Goal: Task Accomplishment & Management: Manage account settings

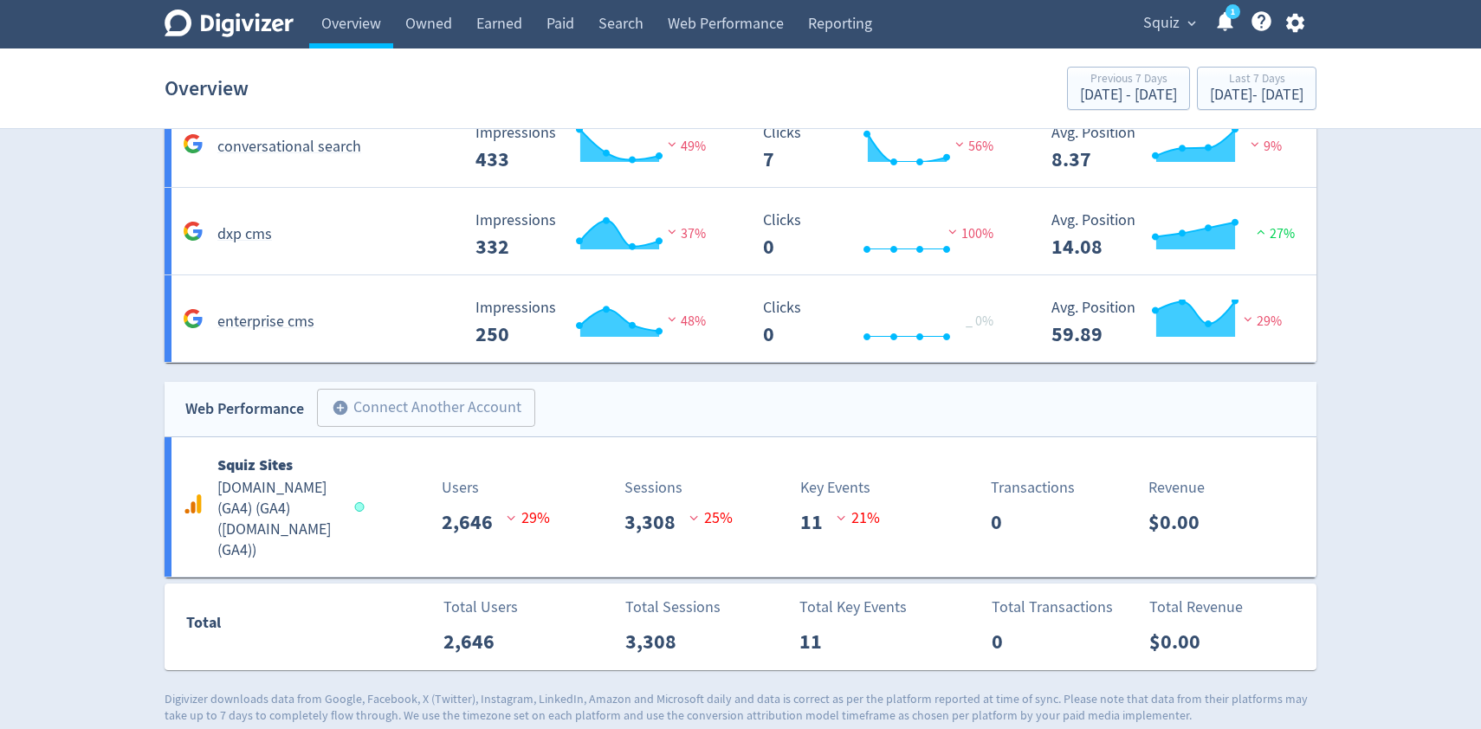
scroll to position [1010, 0]
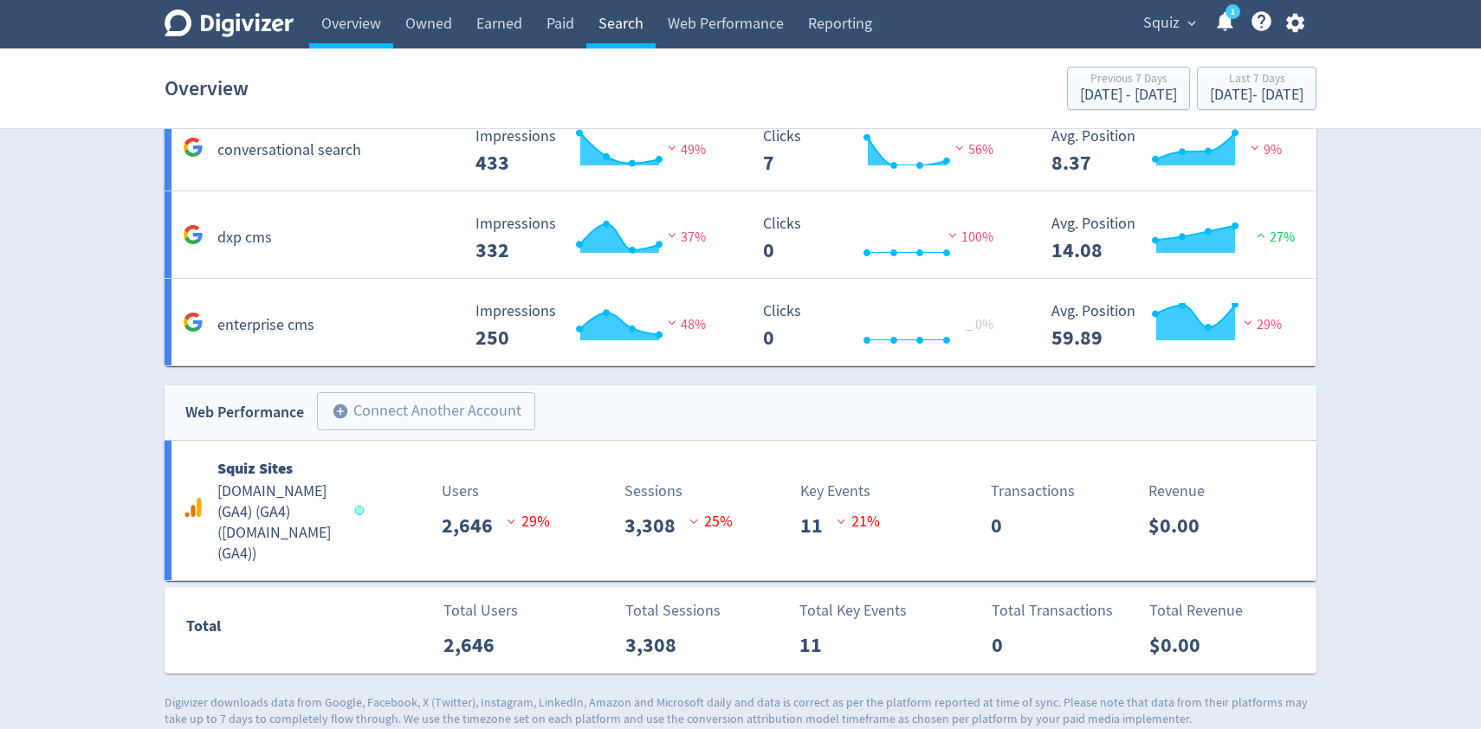
click at [625, 26] on link "Search" at bounding box center [620, 24] width 69 height 49
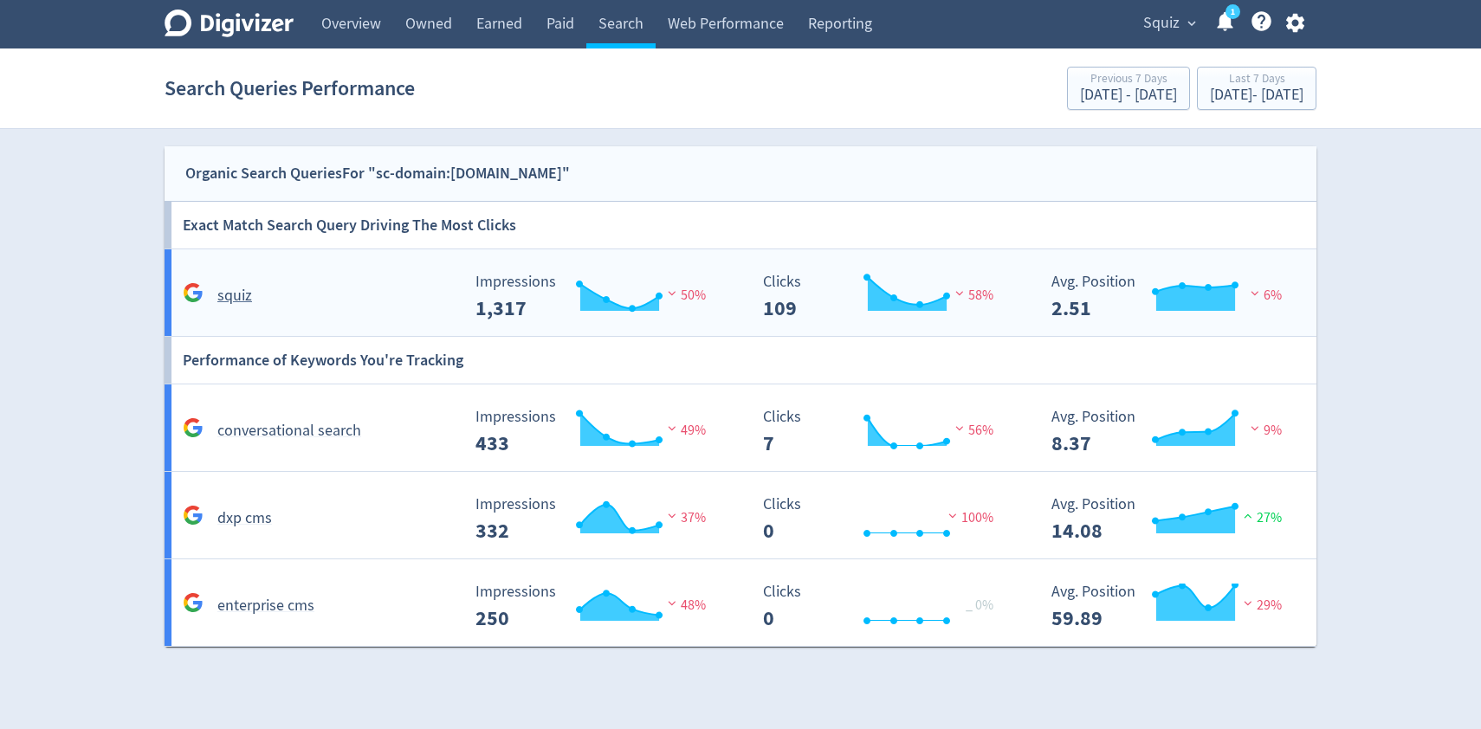
click at [263, 288] on div "squiz" at bounding box center [319, 295] width 282 height 27
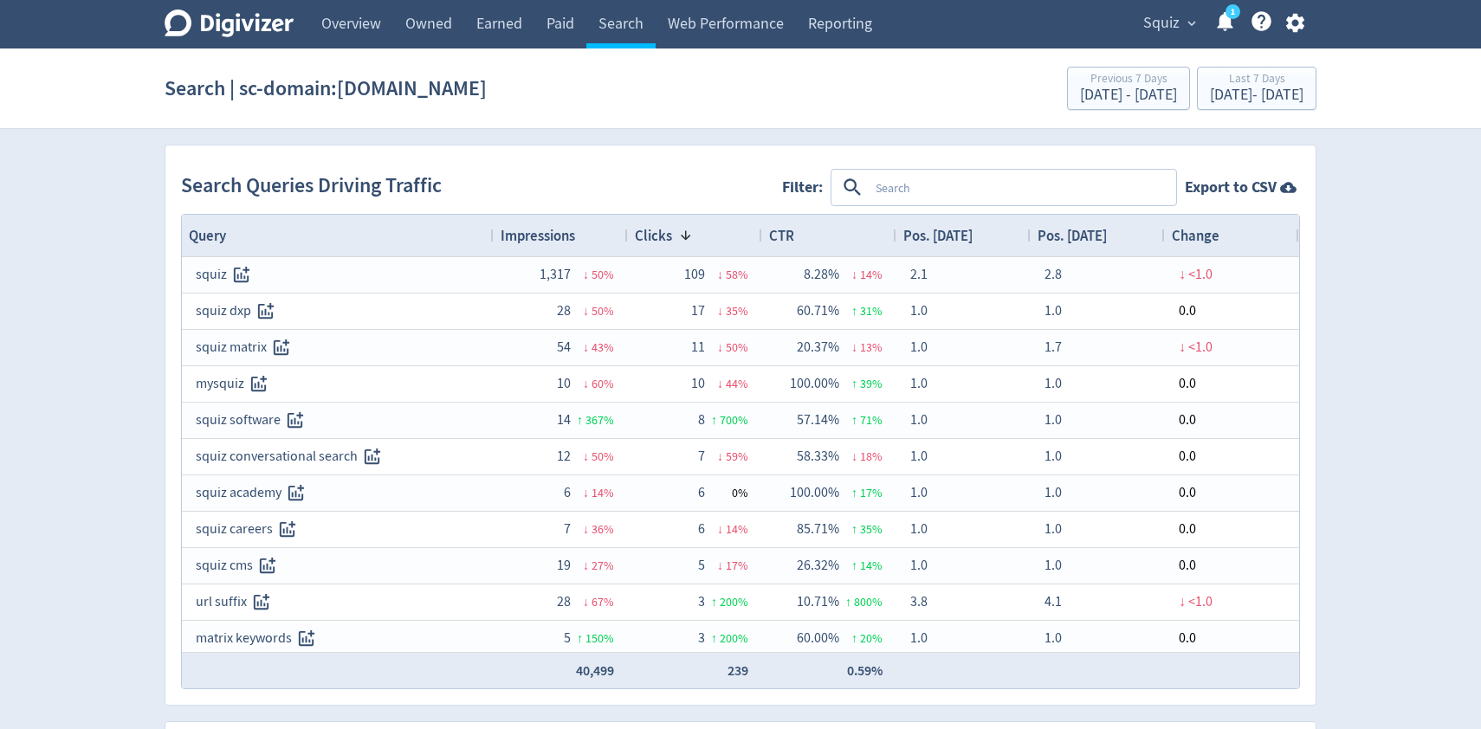
click at [890, 187] on textarea at bounding box center [1022, 188] width 306 height 32
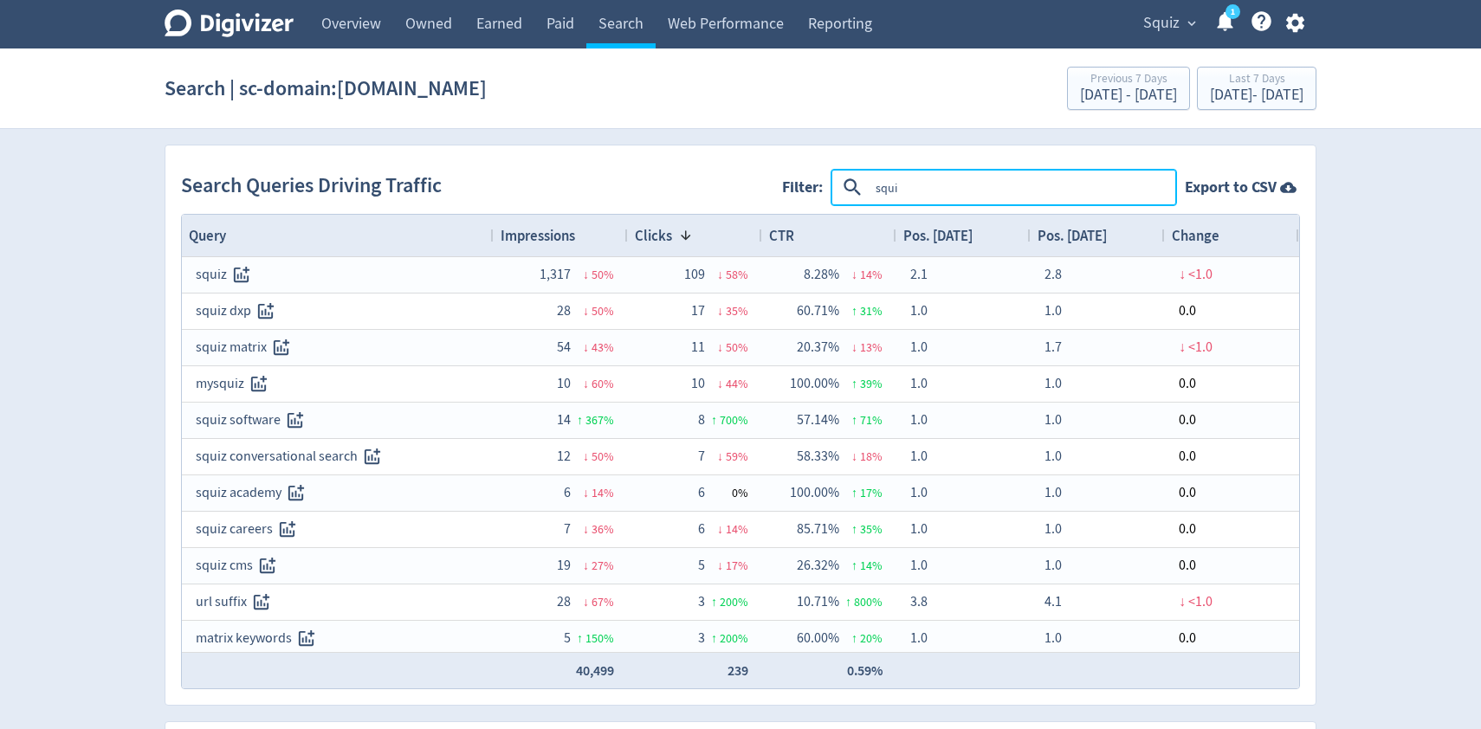
type textarea "squiz"
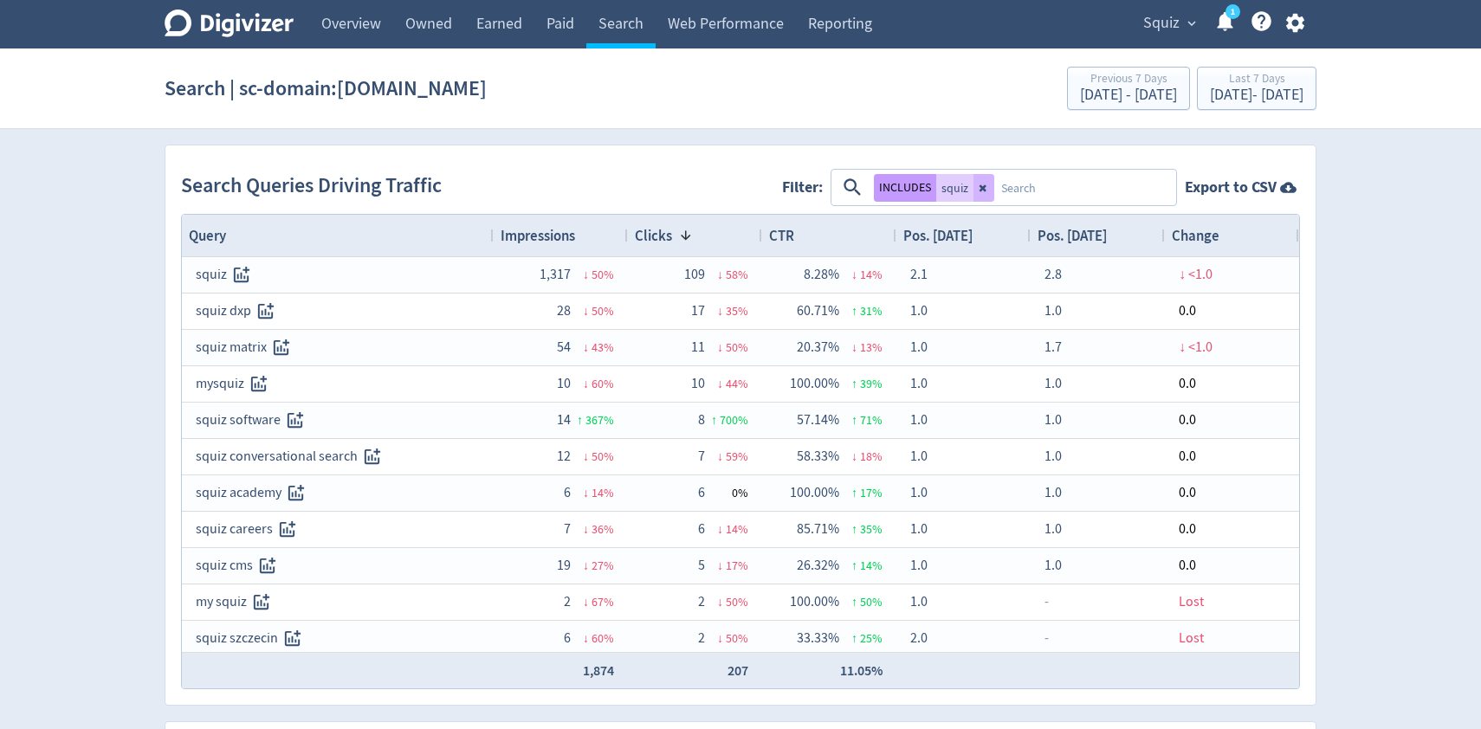
click at [911, 191] on button "INCLUDES" at bounding box center [905, 188] width 62 height 28
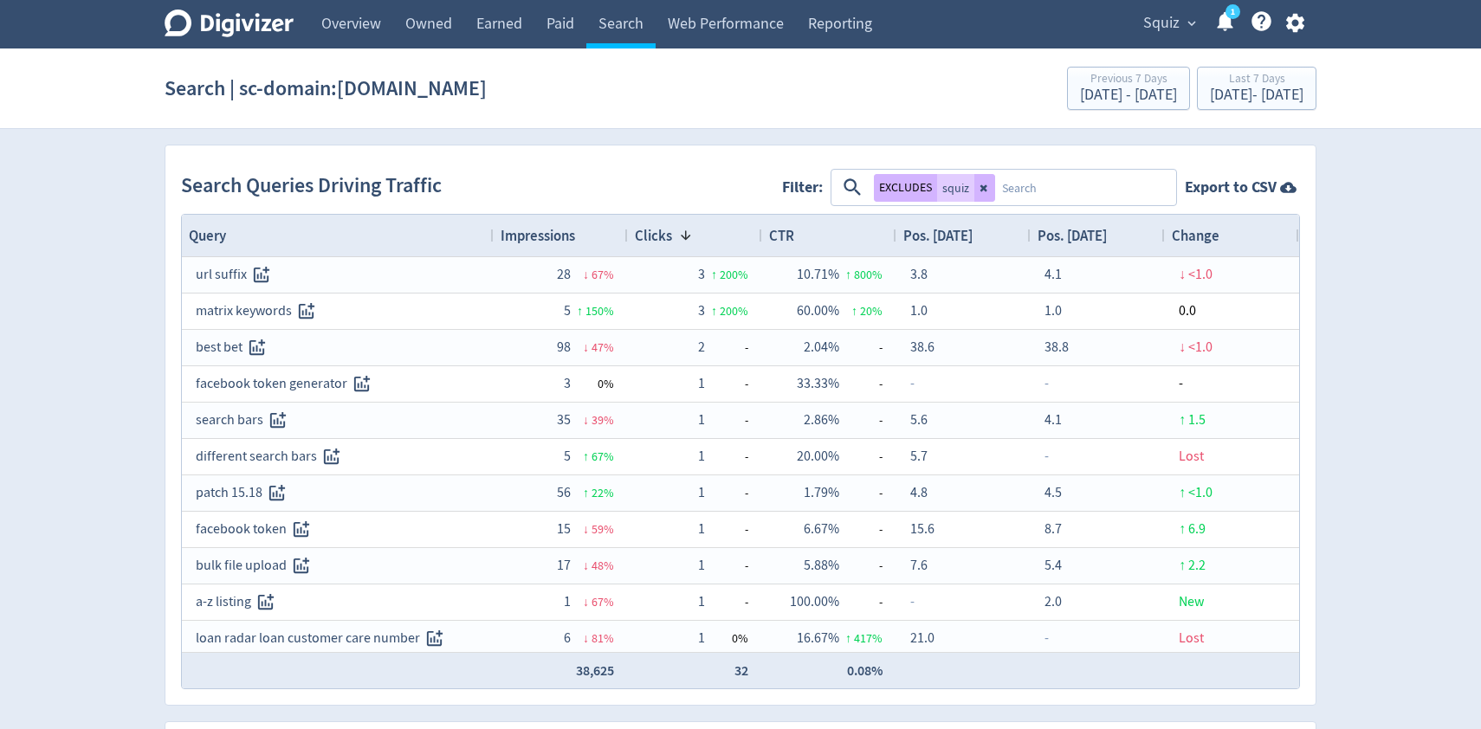
click at [557, 236] on span "Impressions" at bounding box center [538, 235] width 74 height 19
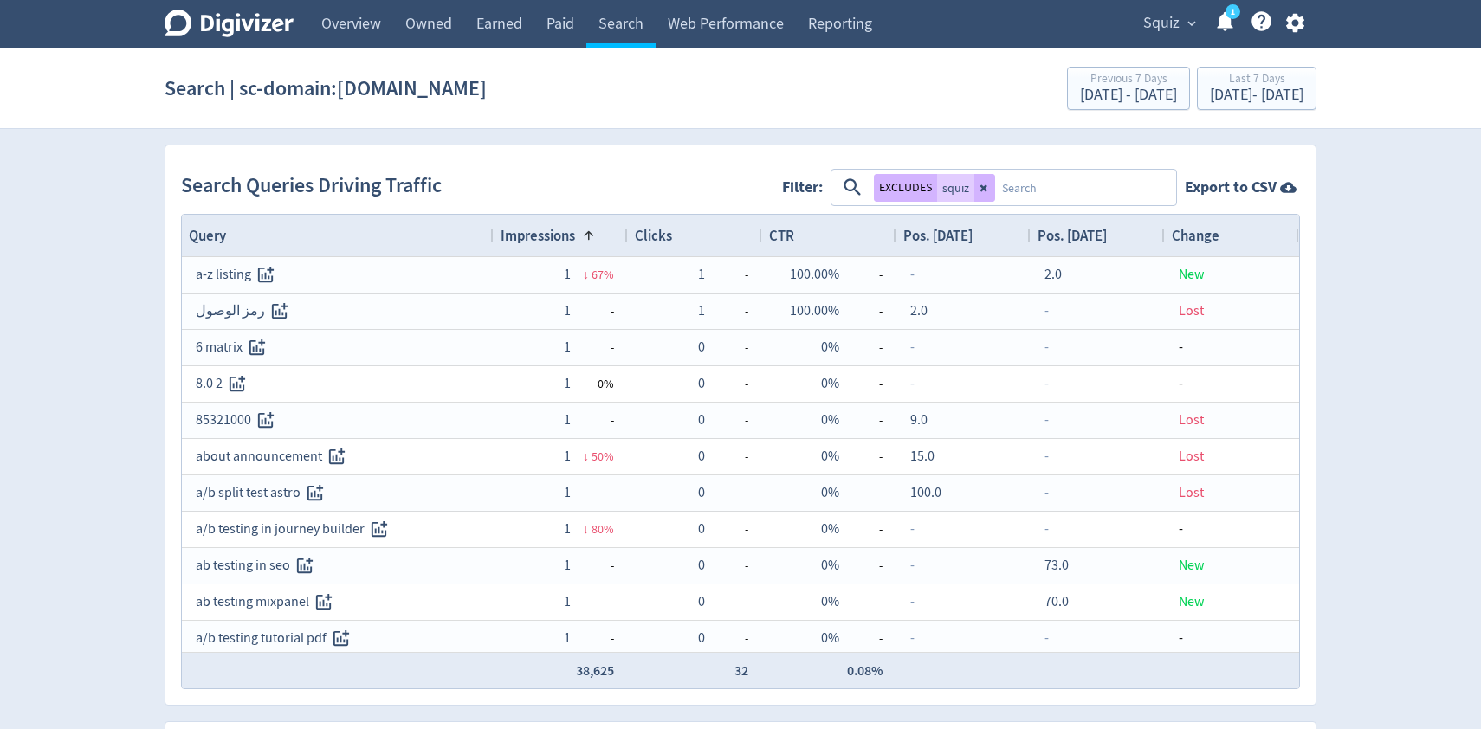
click at [557, 236] on span "Impressions" at bounding box center [538, 235] width 74 height 19
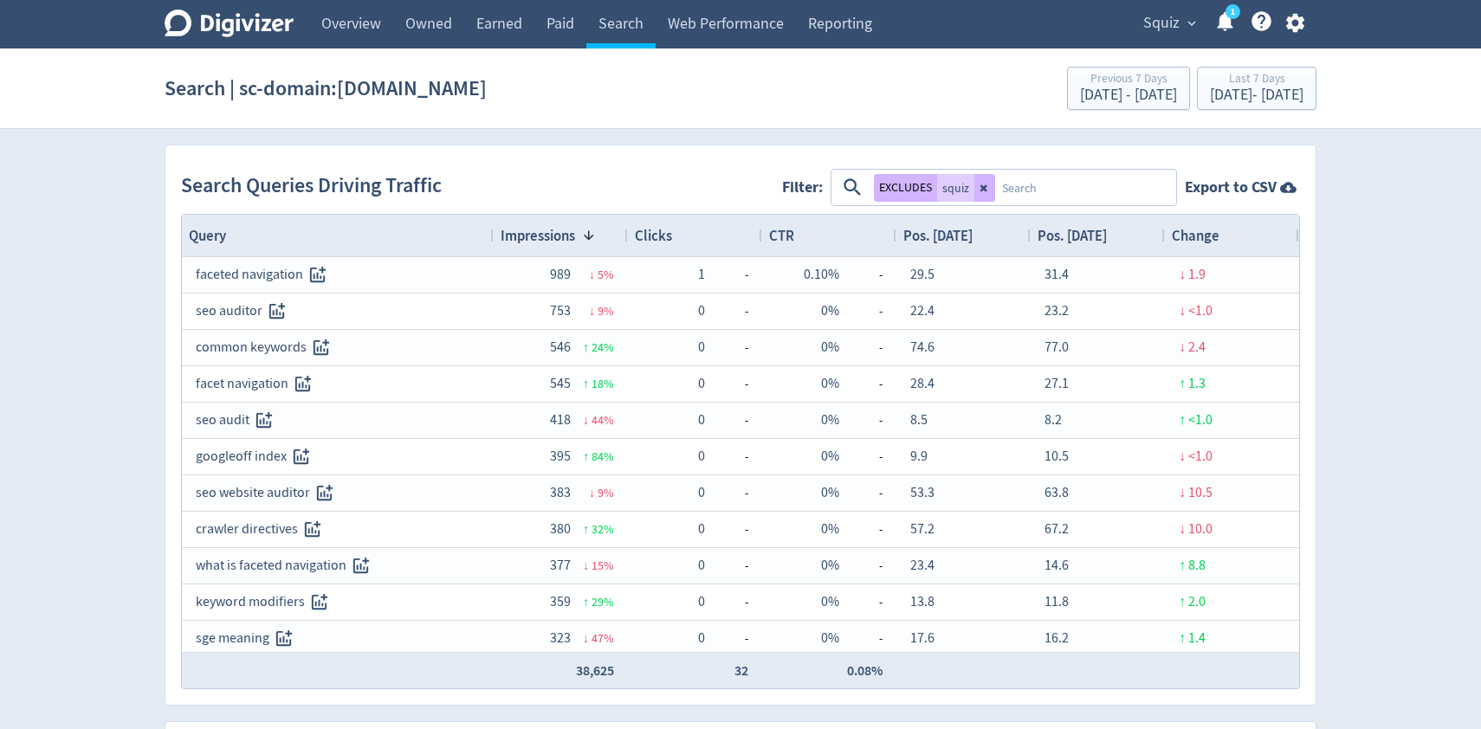
click at [1104, 204] on div "EXCLUDES squiz" at bounding box center [1004, 188] width 343 height 36
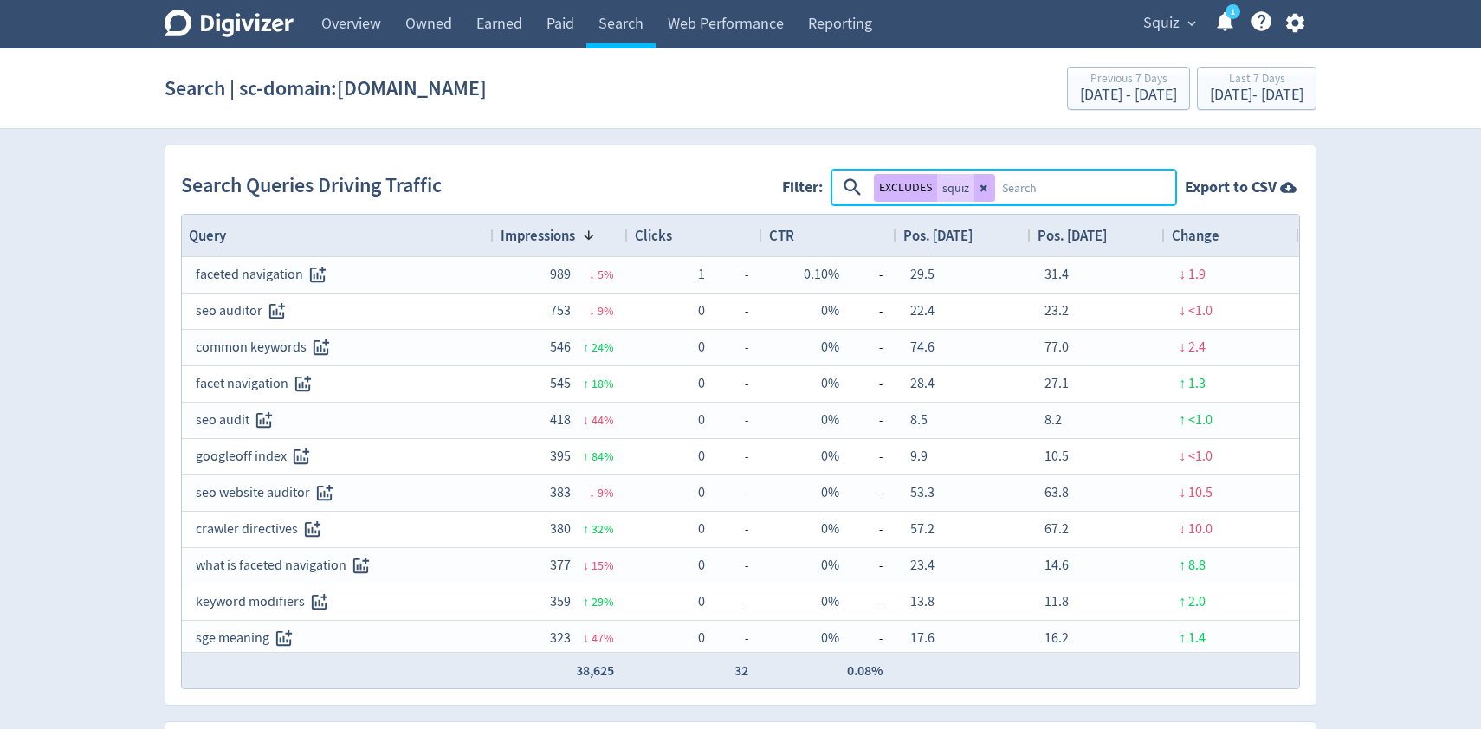
click at [1079, 194] on textarea at bounding box center [1084, 188] width 179 height 32
type textarea "AI"
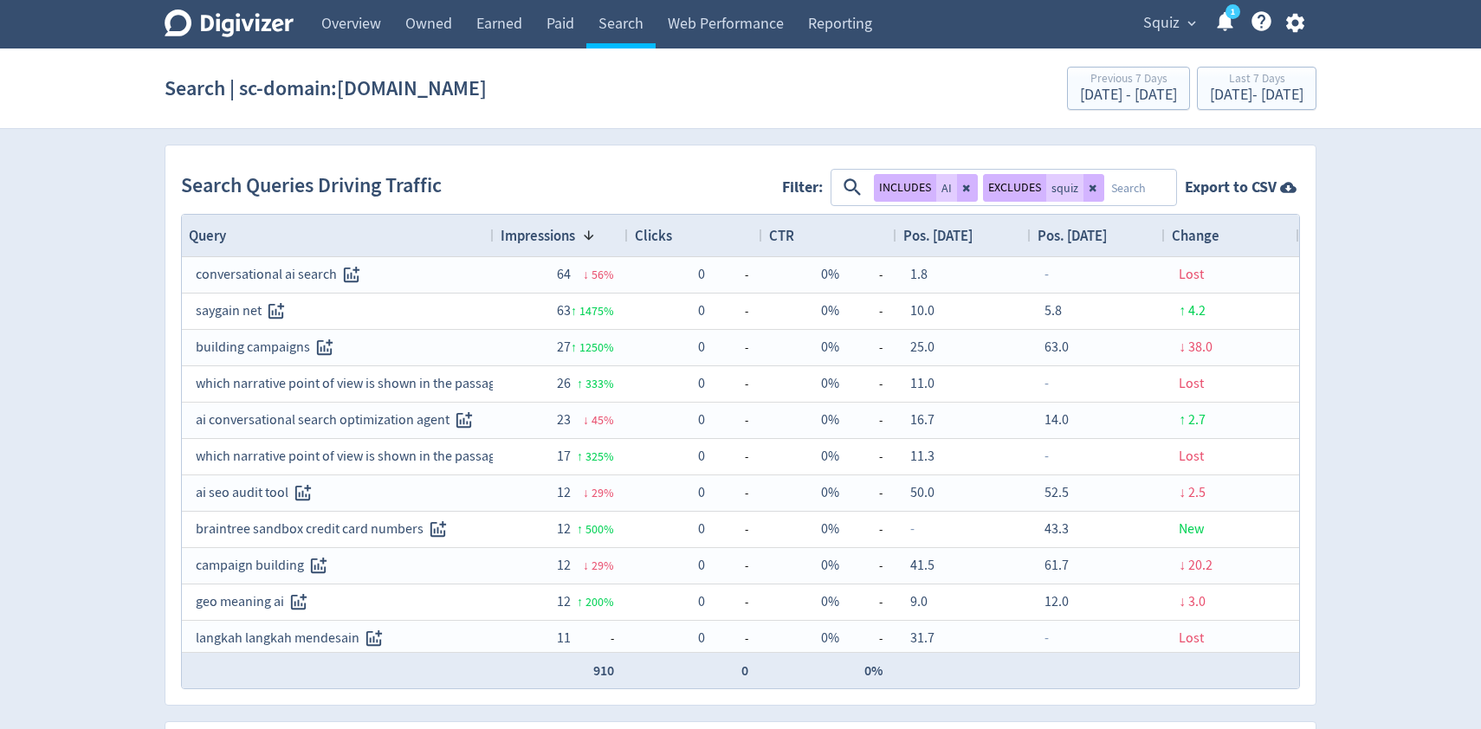
click at [560, 241] on span "Impressions" at bounding box center [538, 235] width 74 height 19
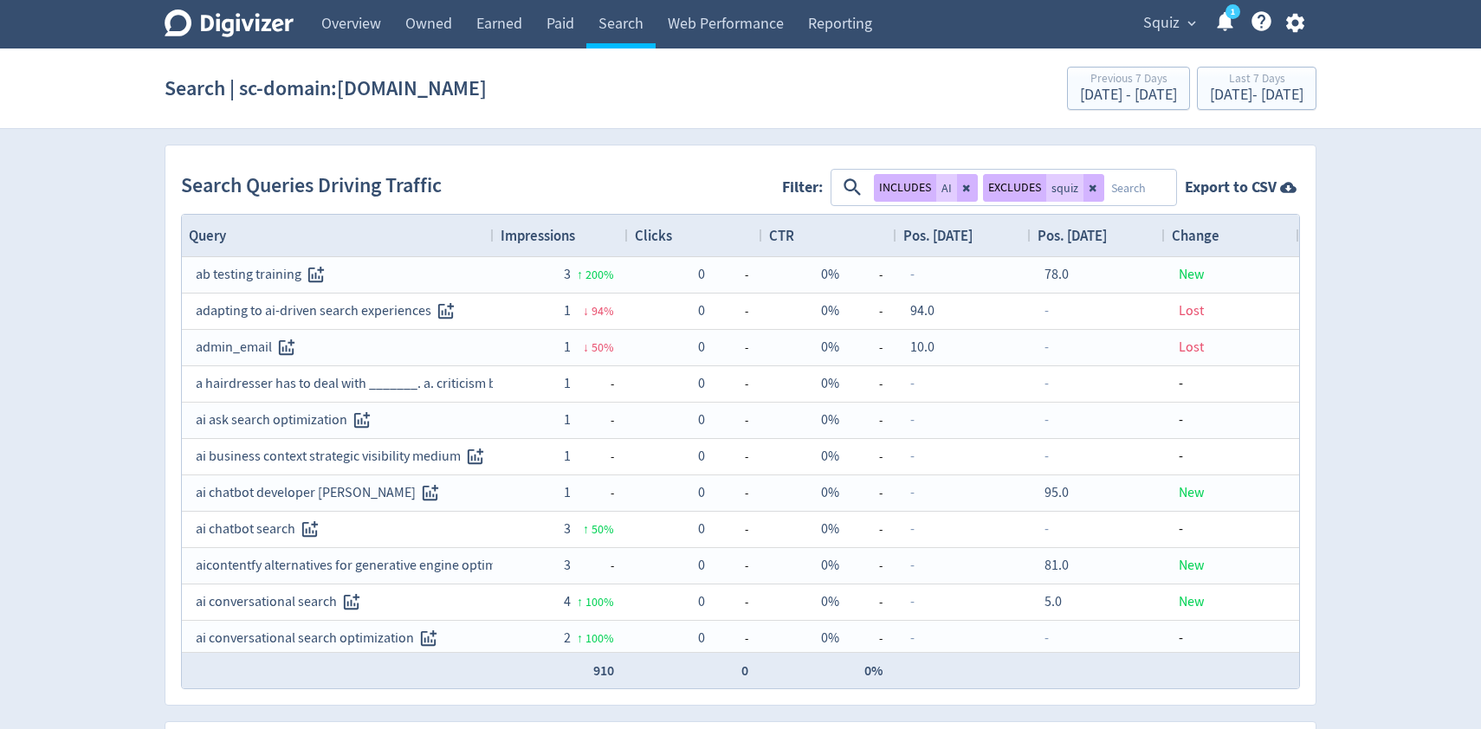
click at [562, 240] on span "Impressions" at bounding box center [538, 235] width 74 height 19
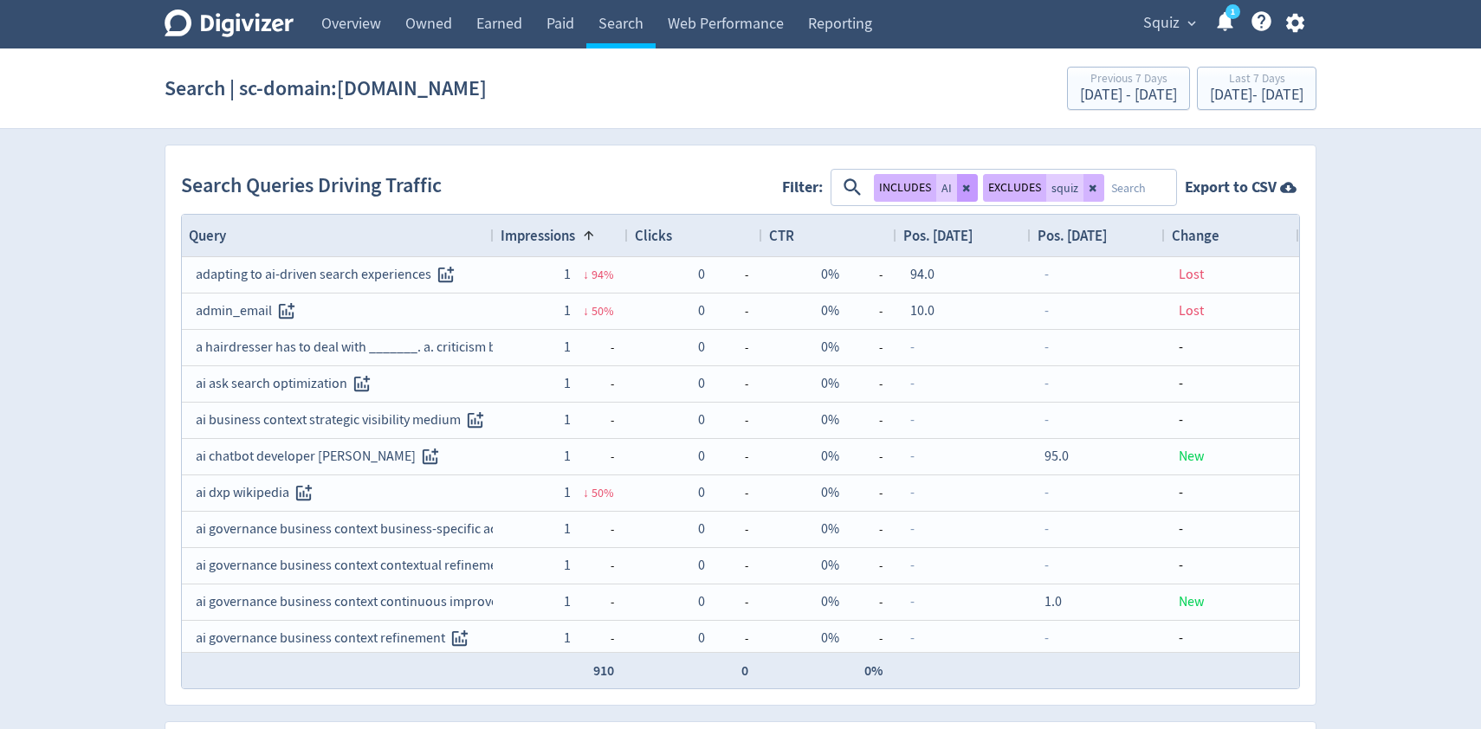
click at [968, 188] on icon at bounding box center [967, 188] width 10 height 10
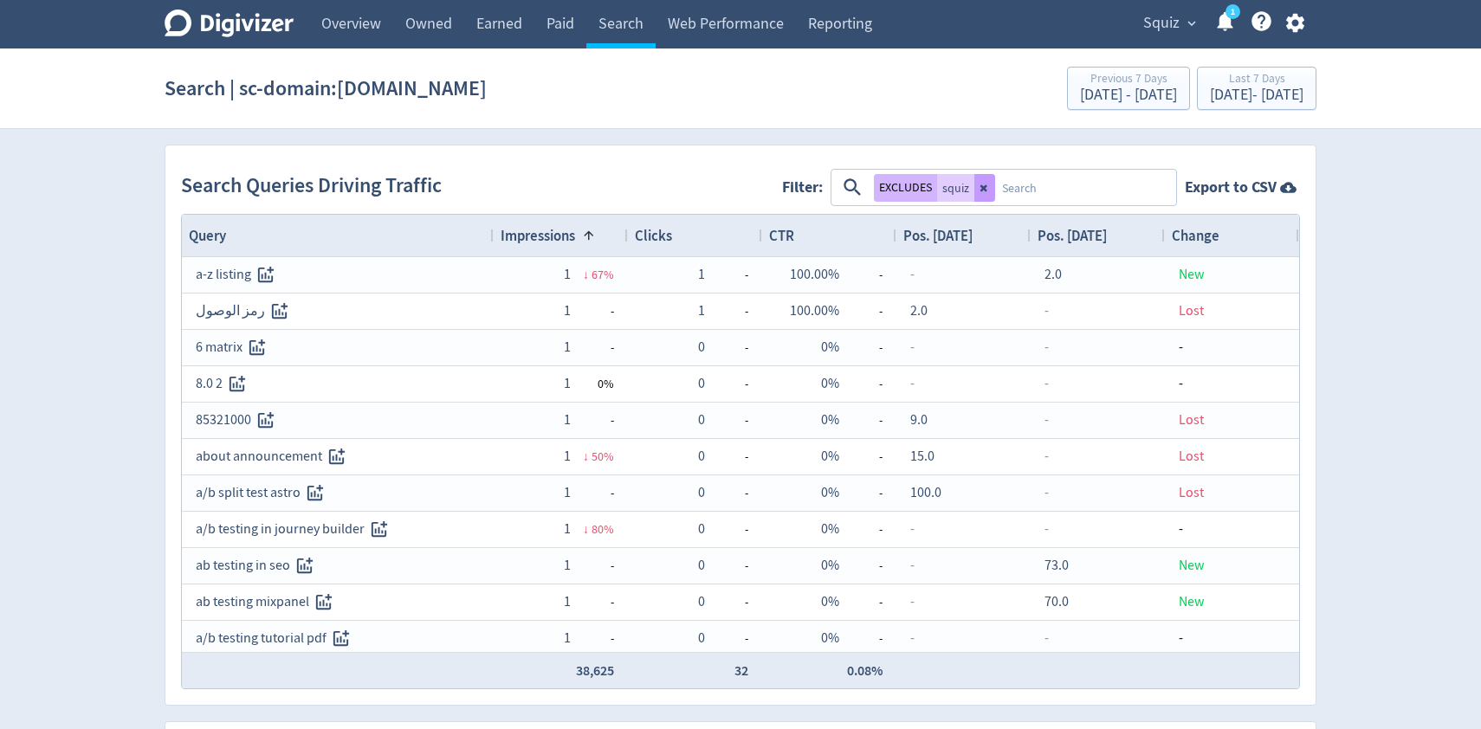
click at [987, 191] on icon at bounding box center [985, 188] width 10 height 10
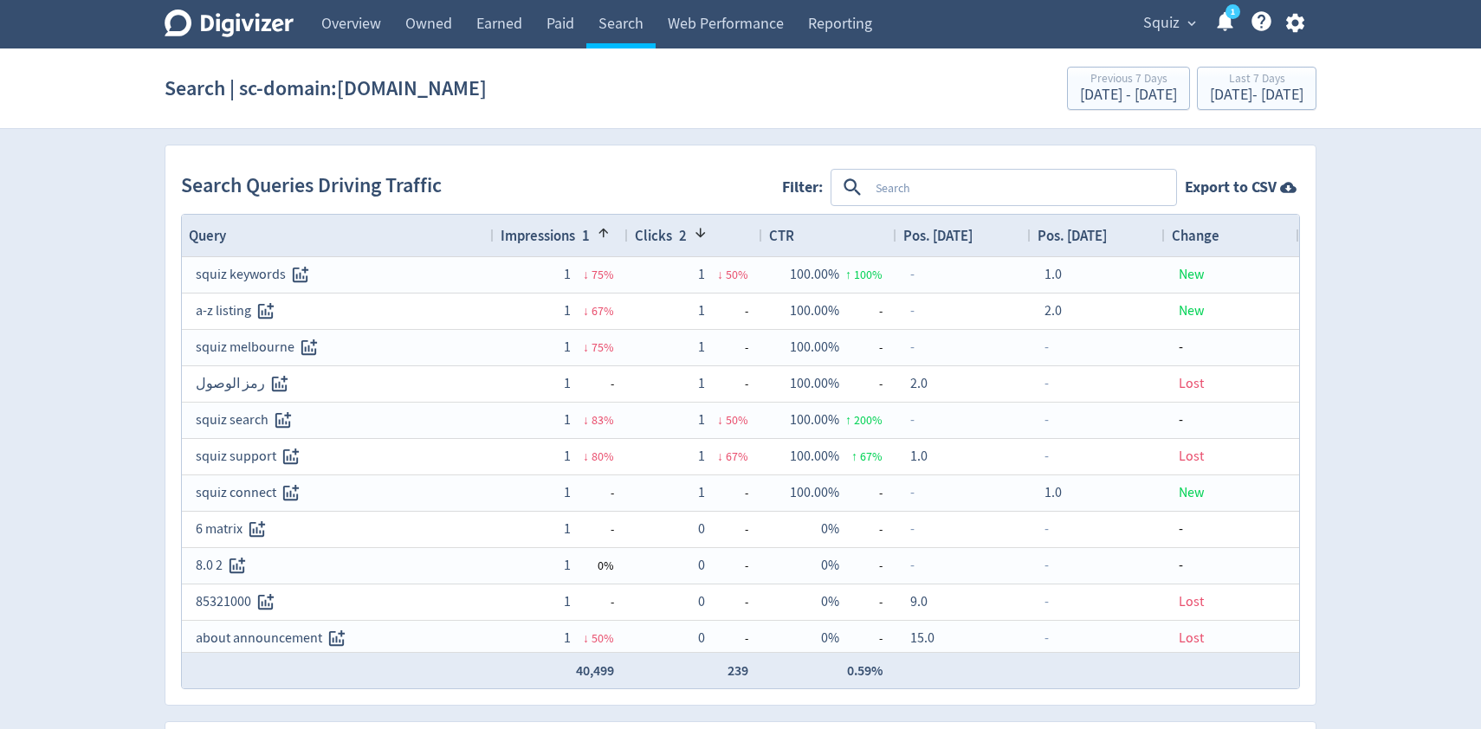
click at [976, 191] on textarea at bounding box center [1022, 188] width 306 height 32
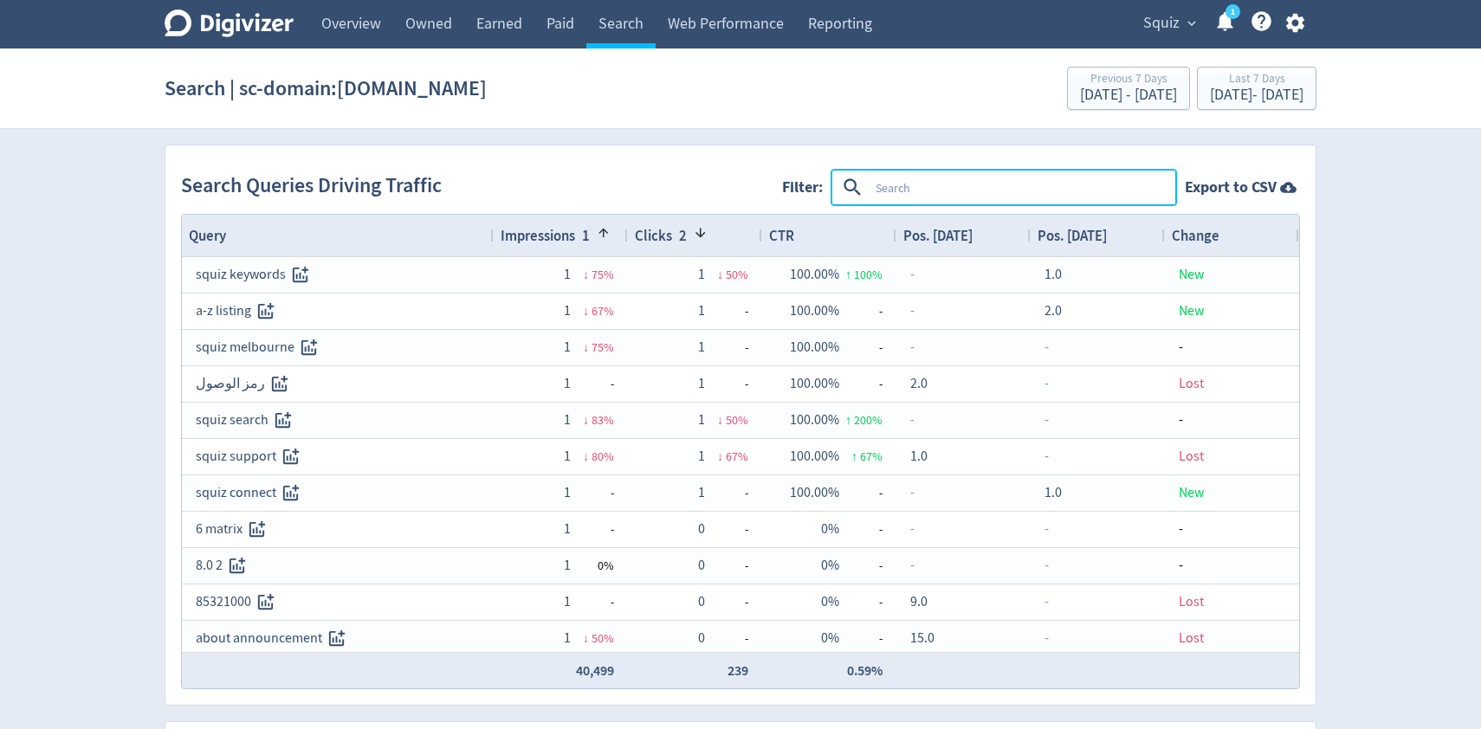
click at [549, 241] on span "Impressions" at bounding box center [538, 235] width 74 height 19
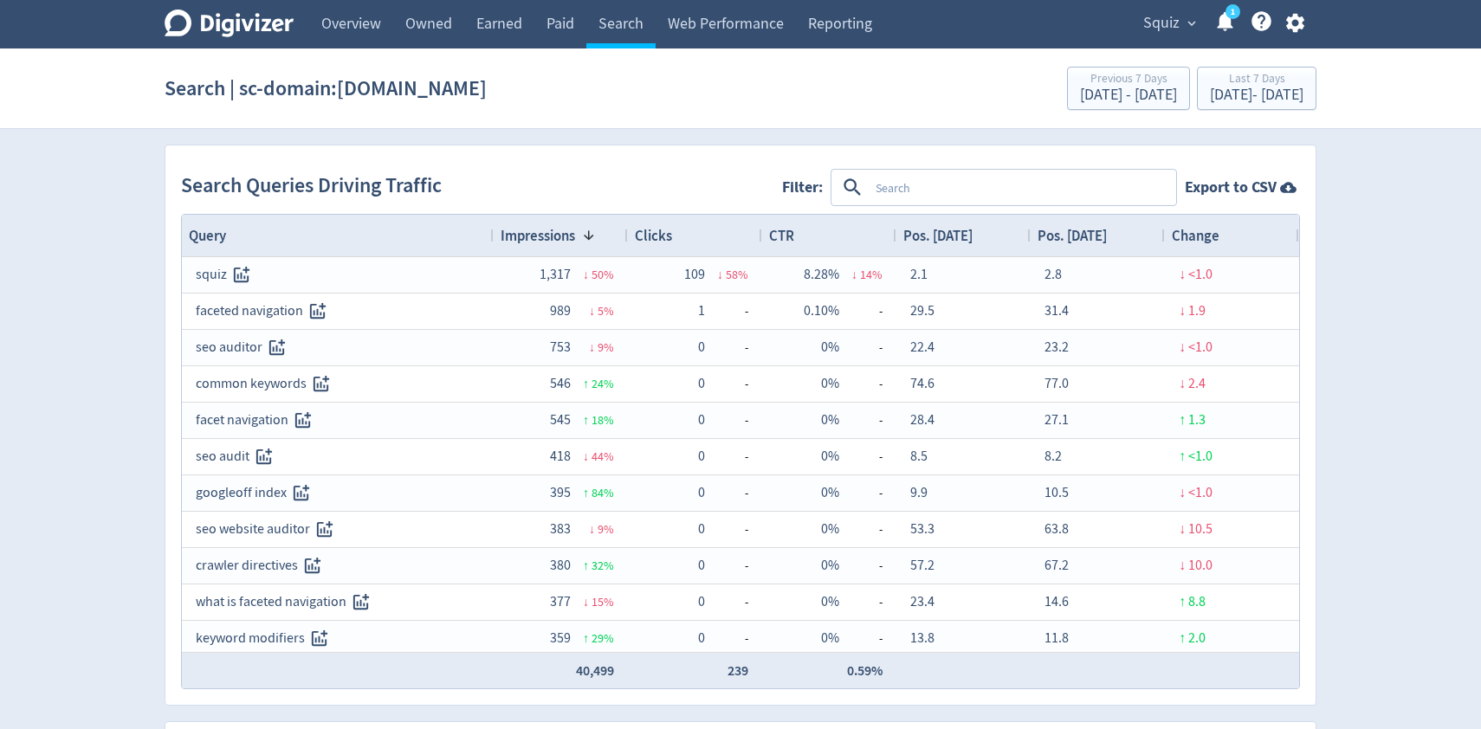
click at [931, 185] on textarea at bounding box center [1022, 188] width 306 height 32
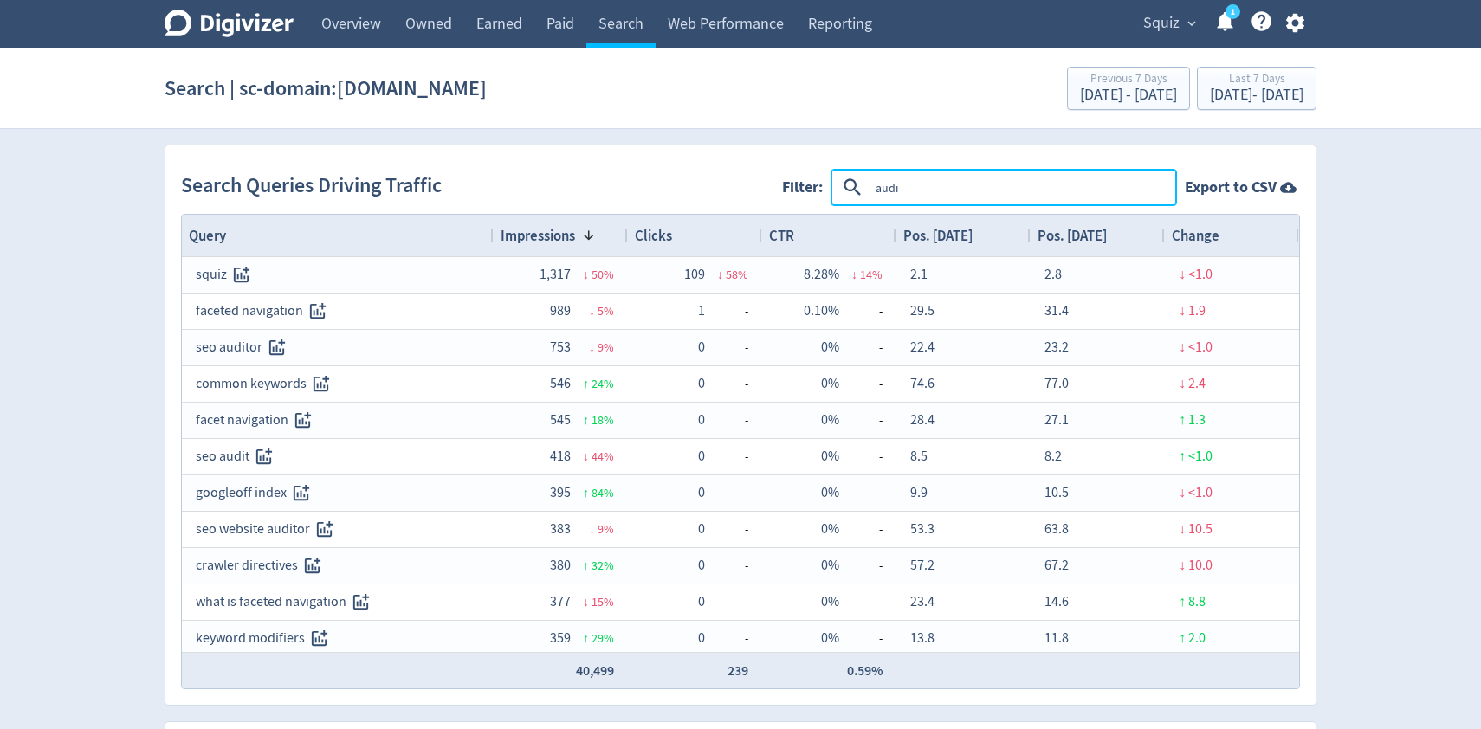
type textarea "audit"
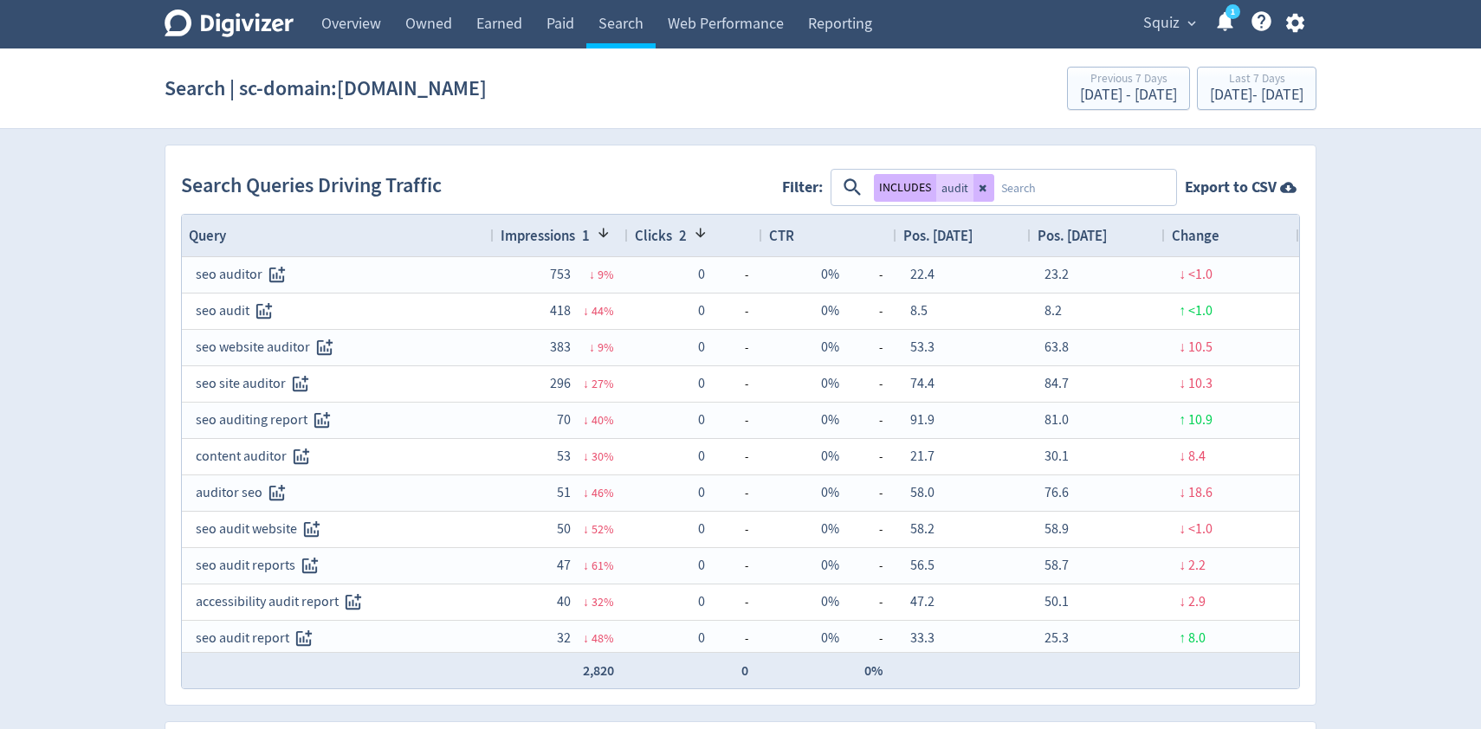
click at [1291, 23] on icon "button" at bounding box center [1294, 23] width 18 height 19
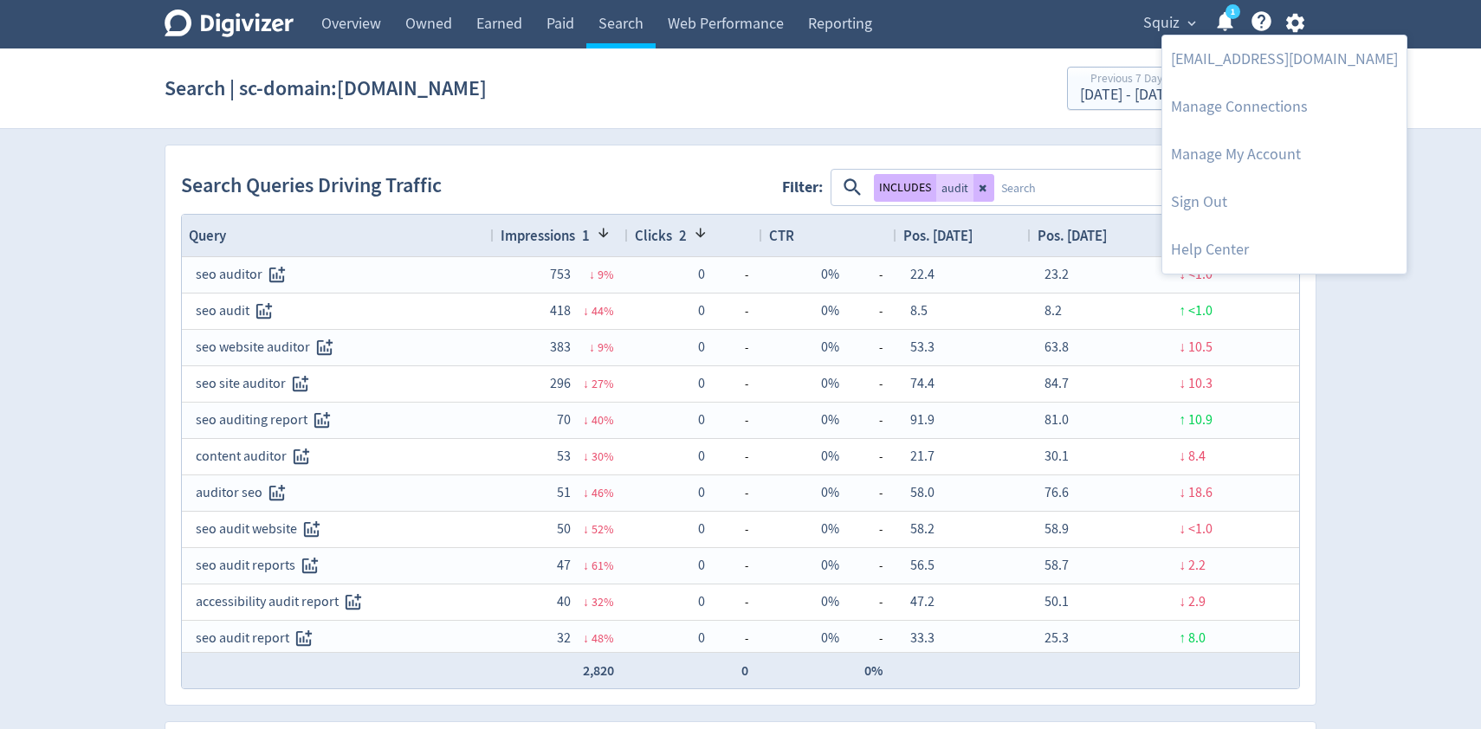
click at [1178, 24] on div at bounding box center [740, 364] width 1481 height 729
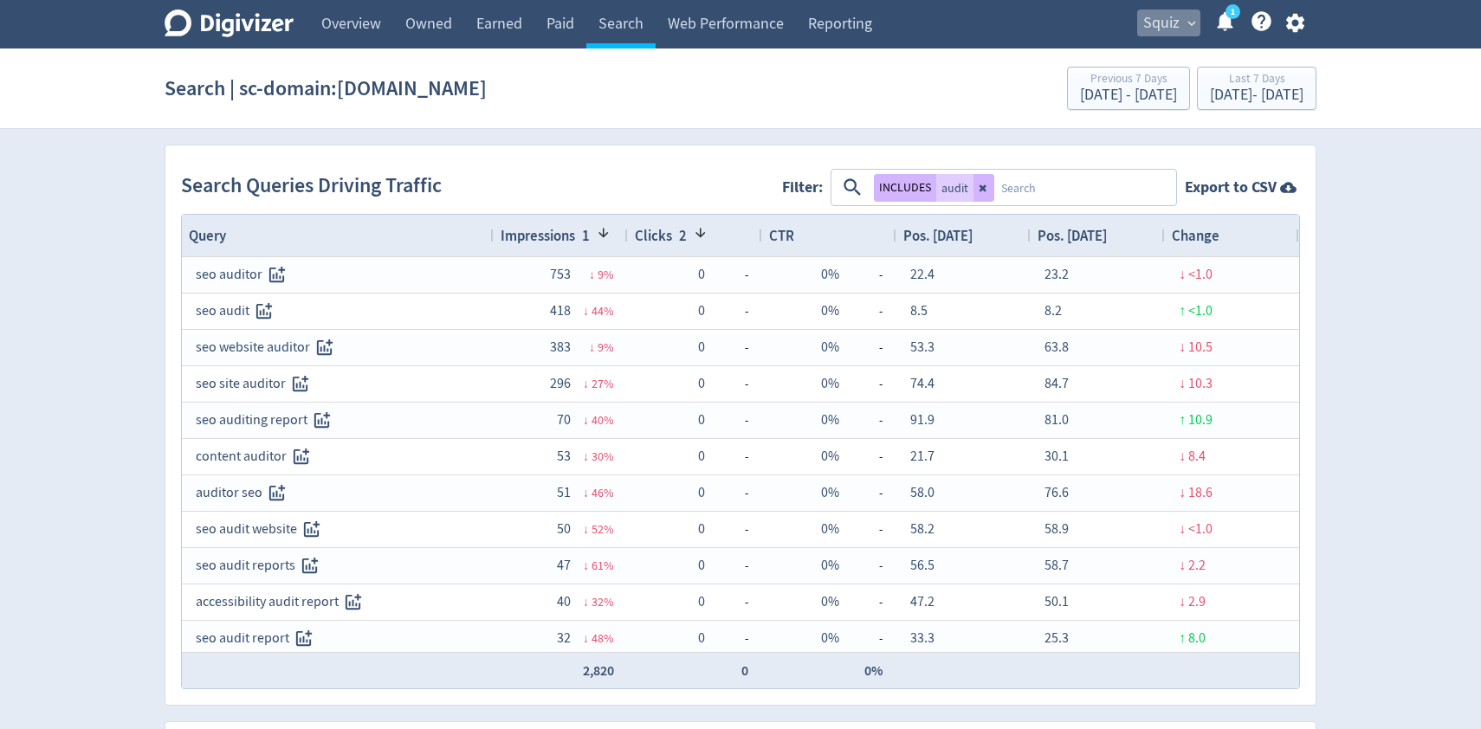
click at [1182, 21] on button "Squiz expand_more" at bounding box center [1168, 24] width 63 height 28
click at [1148, 60] on link "Manage Brand Space" at bounding box center [1124, 61] width 155 height 48
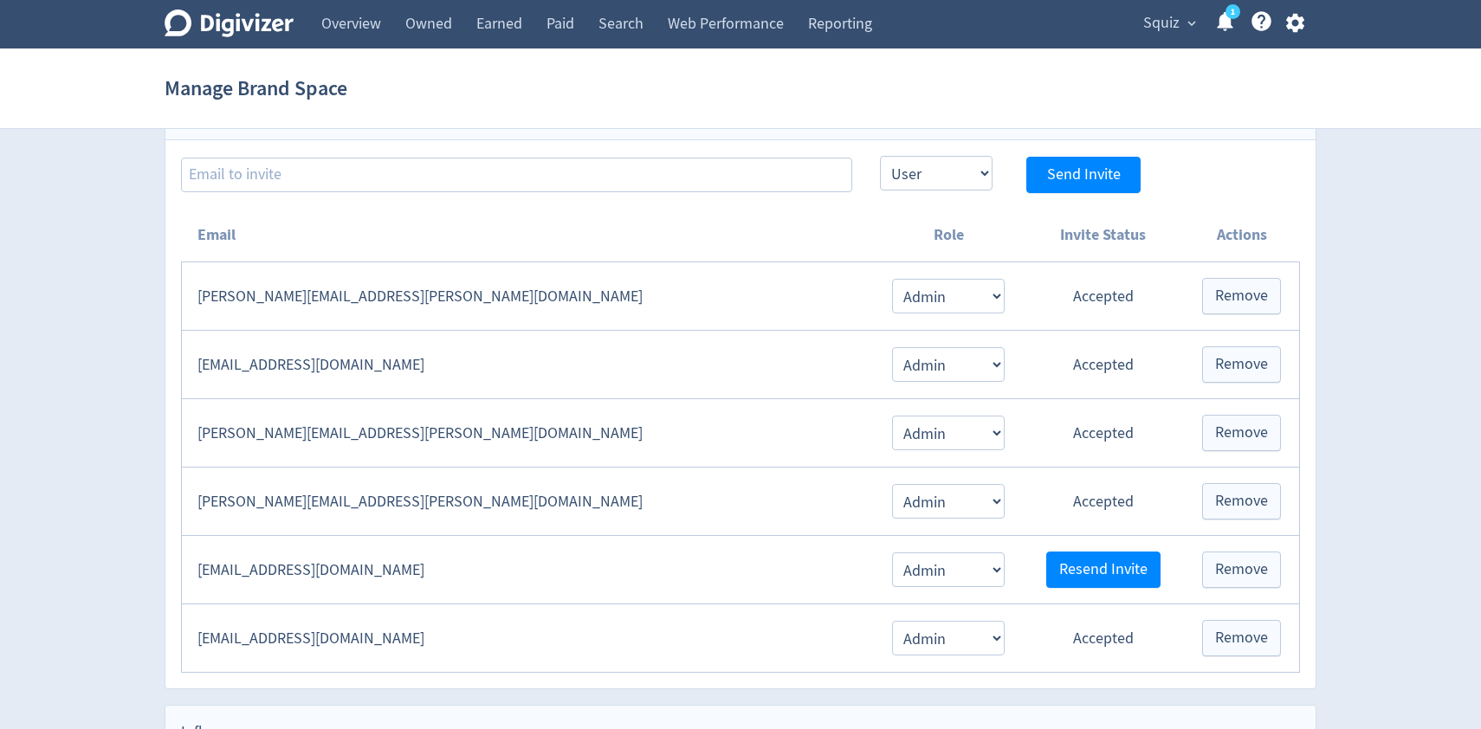
scroll to position [354, 0]
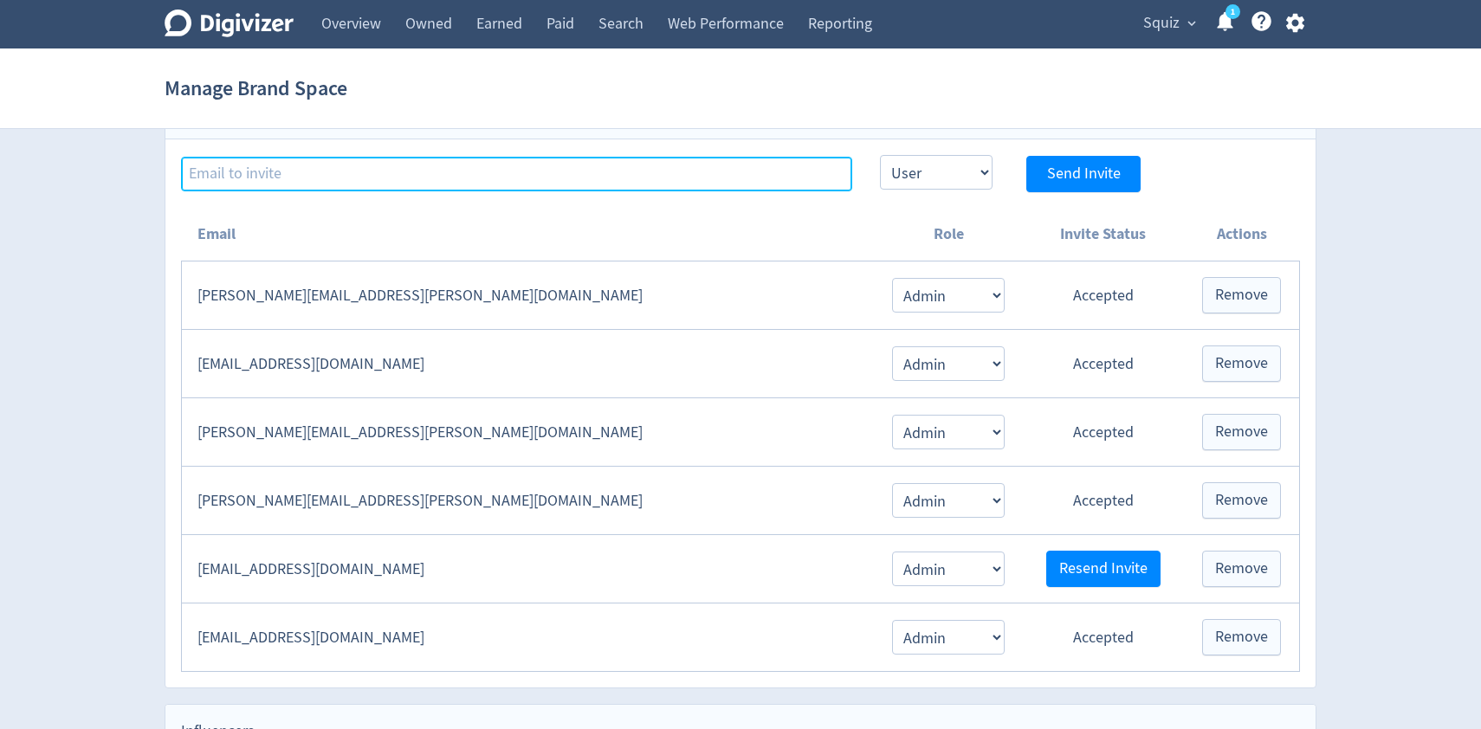
click at [625, 172] on input at bounding box center [516, 174] width 671 height 35
type input "[PERSON_NAME][EMAIL_ADDRESS][DOMAIN_NAME]"
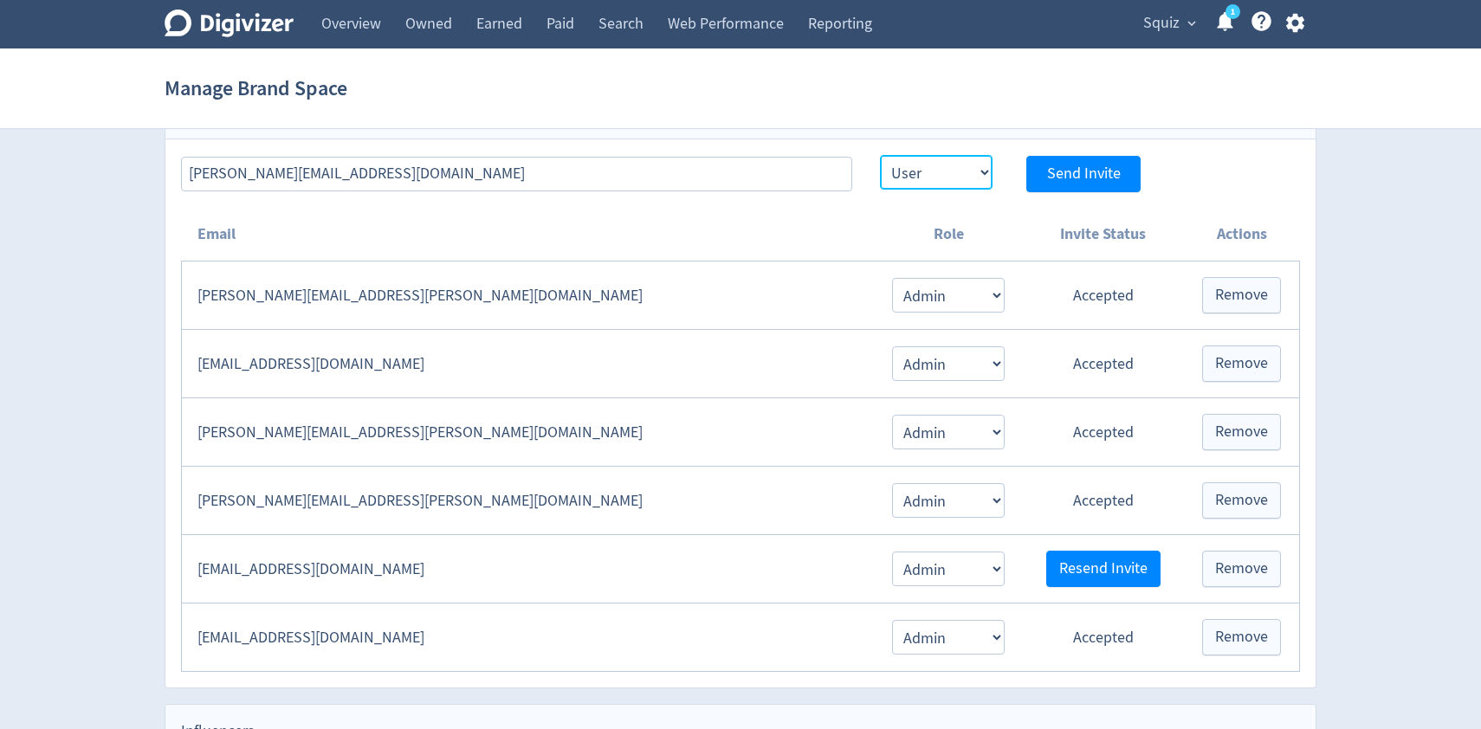
click at [966, 173] on select "Admin User" at bounding box center [936, 172] width 113 height 35
click at [880, 155] on select "Admin User" at bounding box center [936, 172] width 113 height 35
click at [1098, 175] on span "Send Invite" at bounding box center [1084, 174] width 74 height 16
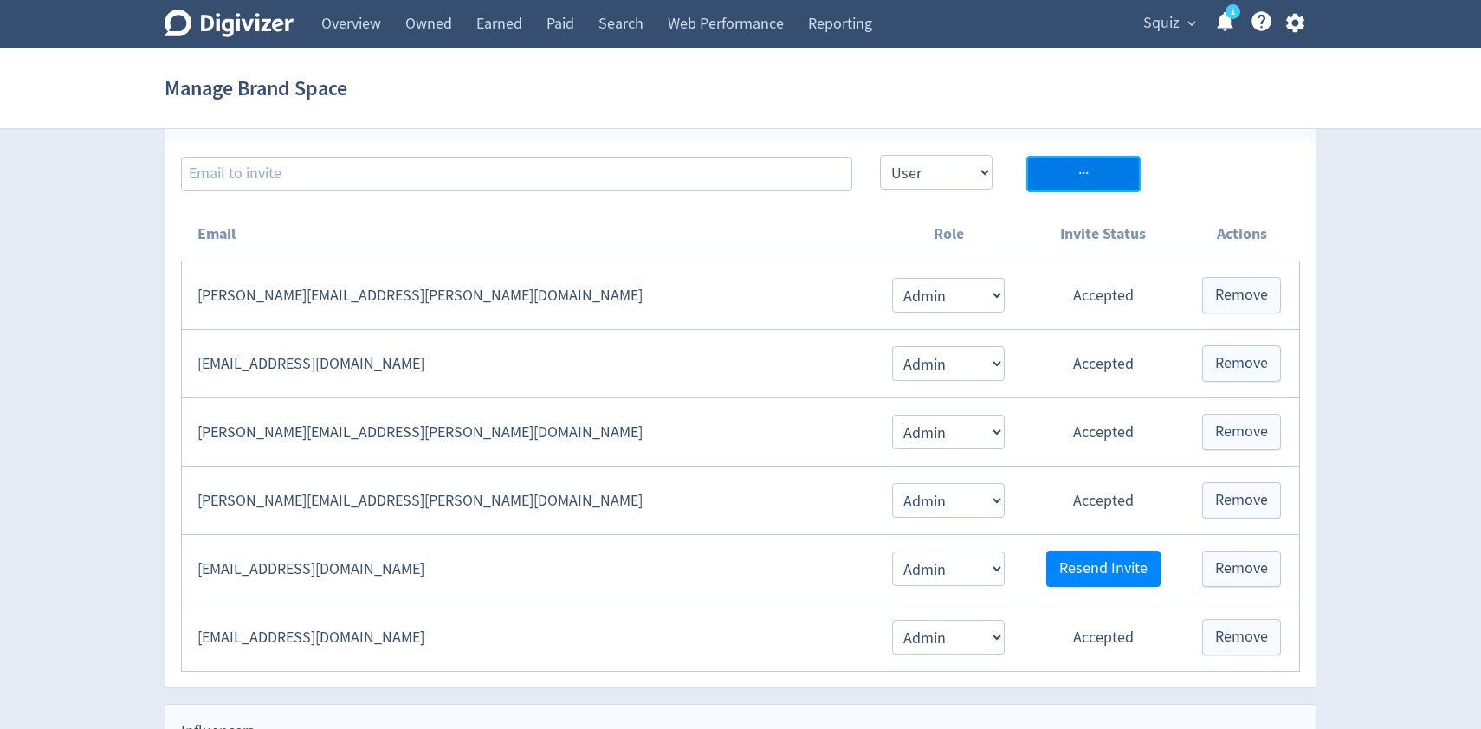
select select "USER"
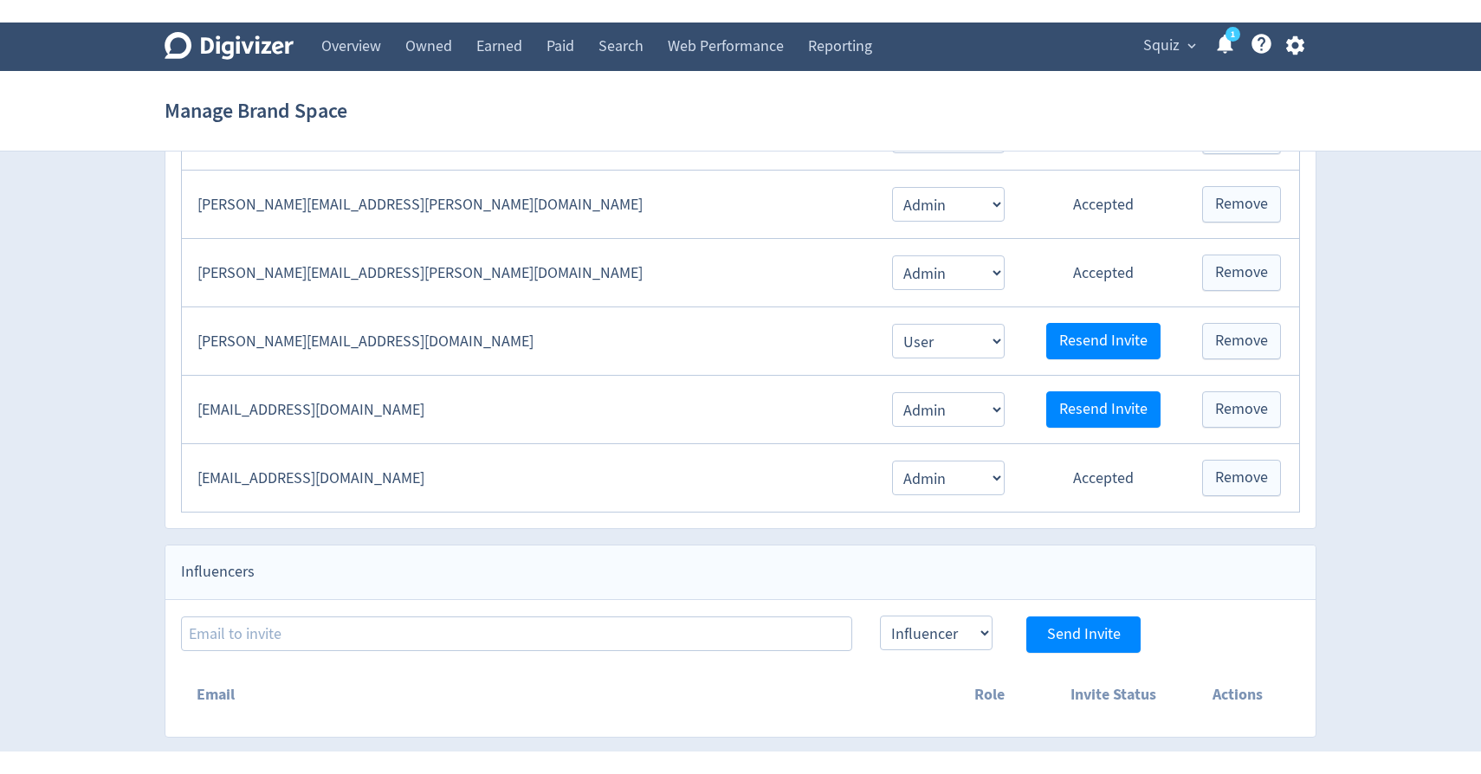
scroll to position [560, 0]
